Goal: Task Accomplishment & Management: Use online tool/utility

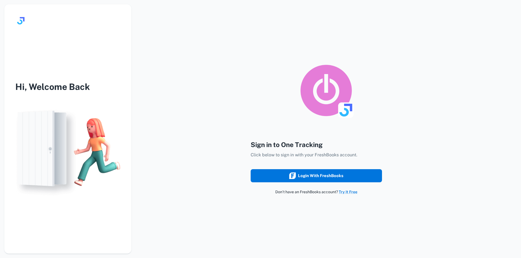
drag, startPoint x: 308, startPoint y: 177, endPoint x: 312, endPoint y: 176, distance: 4.7
click at [309, 177] on div "Login with FreshBooks" at bounding box center [316, 175] width 54 height 7
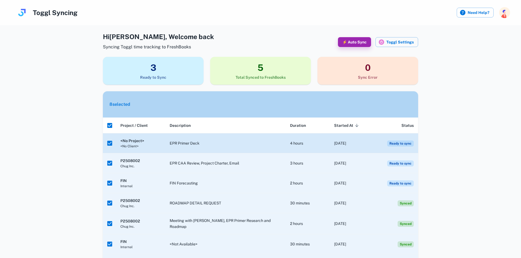
click at [408, 143] on span "Ready to sync" at bounding box center [400, 144] width 27 height 6
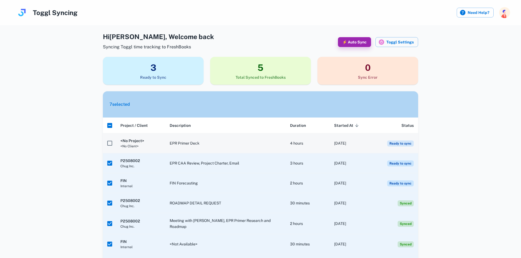
click at [408, 143] on span "Ready to sync" at bounding box center [400, 144] width 27 height 6
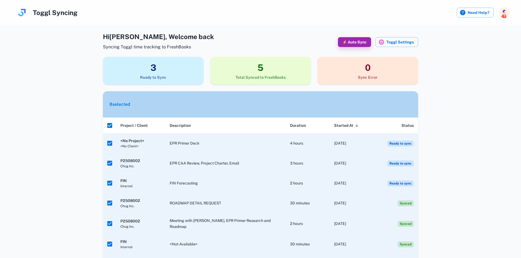
click at [177, 72] on h3 "3" at bounding box center [153, 67] width 101 height 13
drag, startPoint x: 146, startPoint y: 68, endPoint x: 159, endPoint y: 68, distance: 12.9
click at [146, 68] on h3 "3" at bounding box center [153, 67] width 101 height 13
click at [159, 68] on h3 "3" at bounding box center [153, 67] width 101 height 13
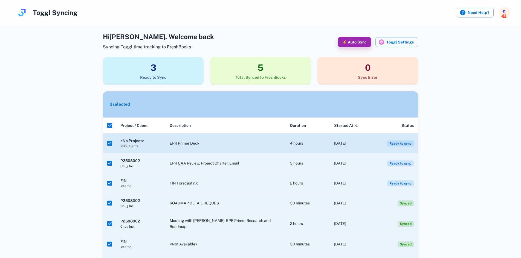
click at [395, 141] on span "Ready to sync" at bounding box center [400, 144] width 27 height 6
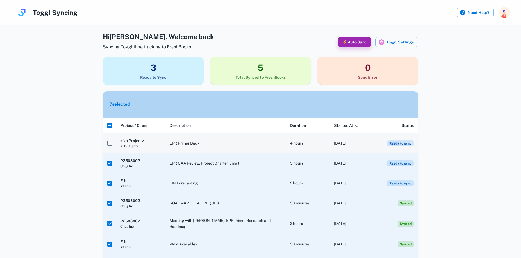
click at [395, 141] on span "Ready to sync" at bounding box center [400, 144] width 27 height 6
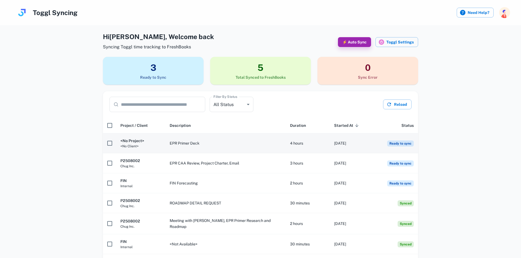
click at [141, 145] on span "<No Client>" at bounding box center [140, 146] width 40 height 5
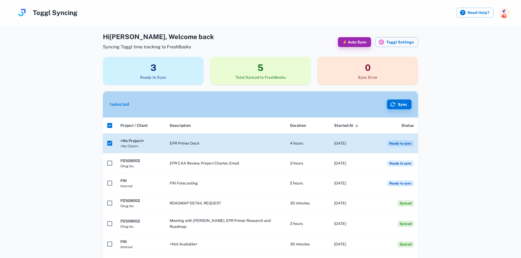
click at [141, 145] on span "<No Client>" at bounding box center [140, 146] width 40 height 5
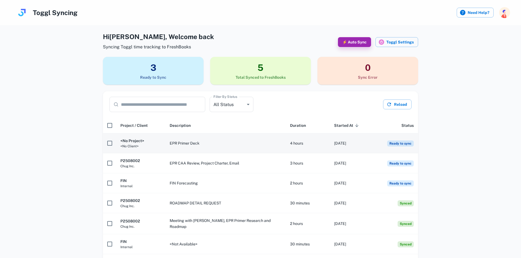
click at [141, 145] on span "<No Client>" at bounding box center [140, 146] width 40 height 5
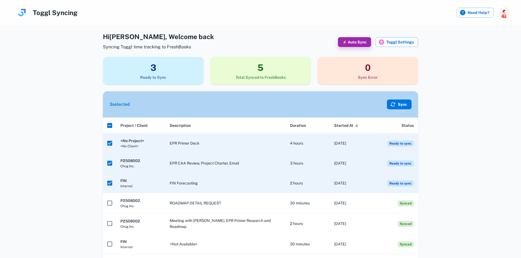
click at [403, 103] on button "Sync" at bounding box center [399, 105] width 25 height 10
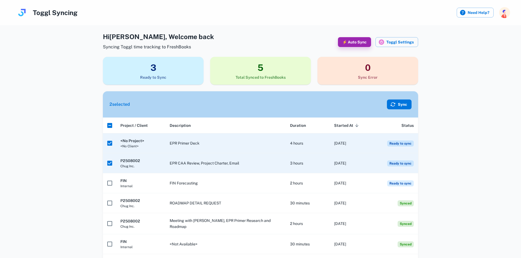
click at [399, 106] on button "Sync" at bounding box center [399, 105] width 25 height 10
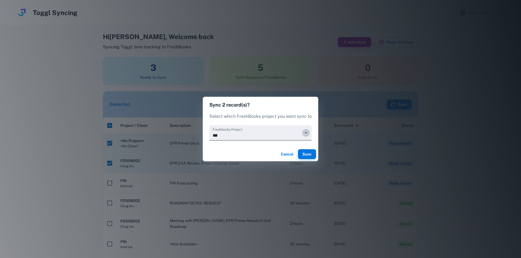
click at [305, 131] on icon "Open" at bounding box center [305, 133] width 7 height 7
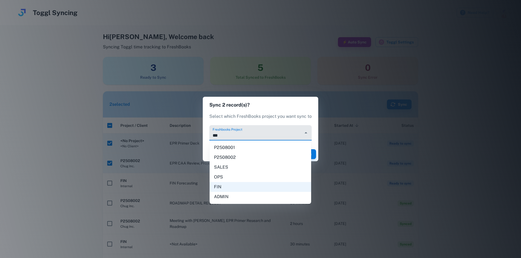
click at [253, 156] on li "P2508002" at bounding box center [259, 158] width 101 height 10
type input "********"
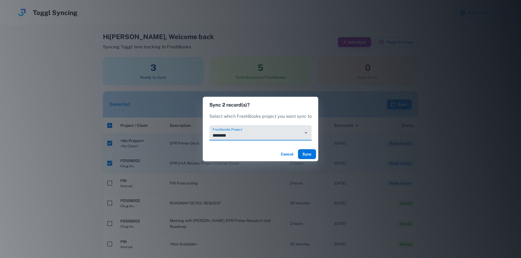
click at [313, 153] on button "Sync" at bounding box center [307, 154] width 18 height 10
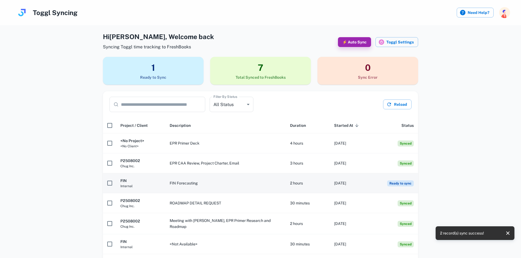
click at [132, 181] on h6 "FIN" at bounding box center [140, 181] width 40 height 6
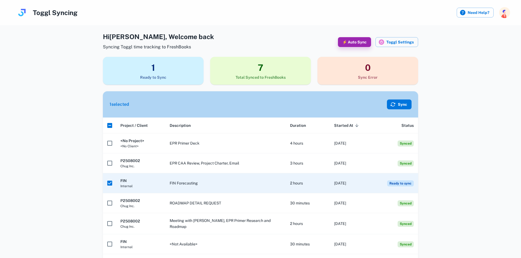
click at [403, 102] on button "Sync" at bounding box center [399, 105] width 25 height 10
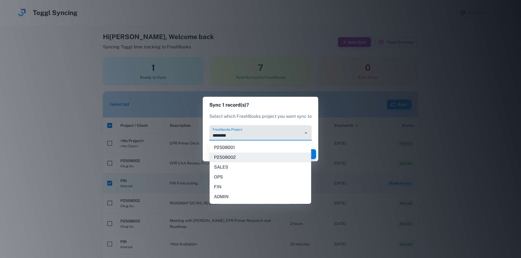
click at [277, 136] on input "********" at bounding box center [255, 135] width 89 height 10
click at [267, 186] on li "FIN" at bounding box center [259, 187] width 101 height 10
type input "***"
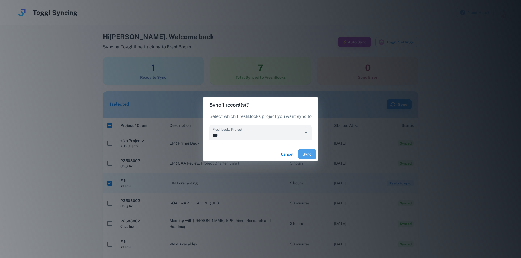
click at [310, 153] on button "Sync" at bounding box center [307, 154] width 18 height 10
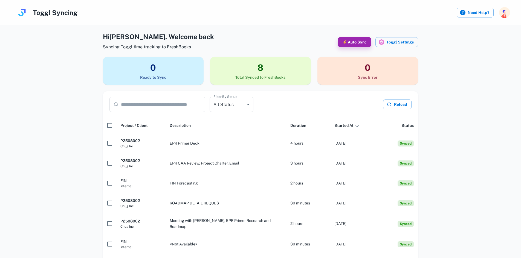
click at [441, 127] on div "**********" at bounding box center [260, 170] width 512 height 276
